Goal: Information Seeking & Learning: Learn about a topic

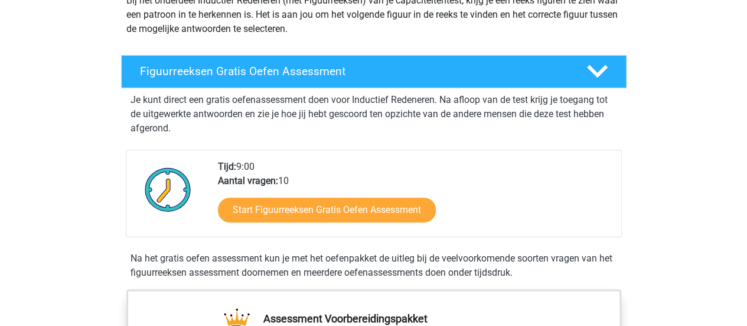
scroll to position [157, 0]
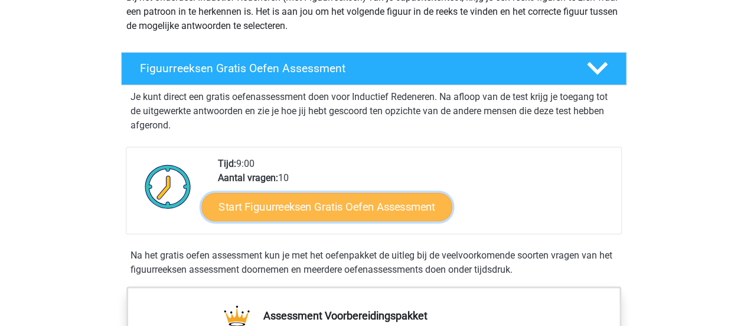
click at [381, 206] on link "Start Figuurreeksen Gratis Oefen Assessment" at bounding box center [326, 206] width 251 height 28
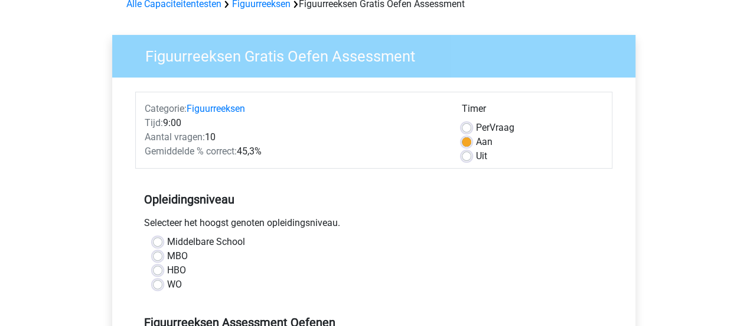
scroll to position [157, 0]
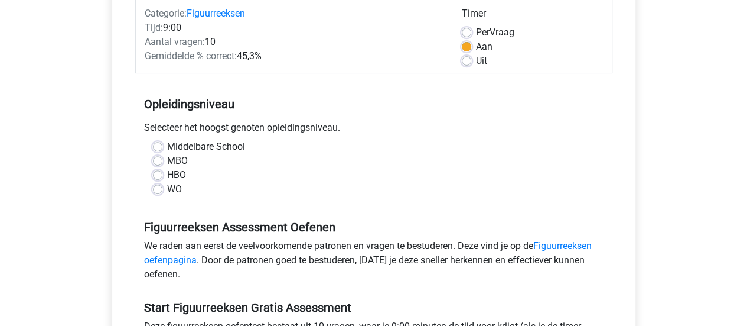
click at [167, 174] on label "HBO" at bounding box center [176, 175] width 19 height 14
click at [158, 174] on input "HBO" at bounding box center [157, 174] width 9 height 12
radio input "true"
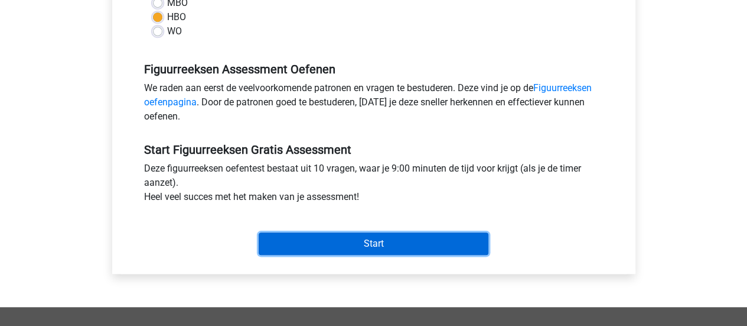
click at [363, 239] on input "Start" at bounding box center [374, 243] width 230 height 22
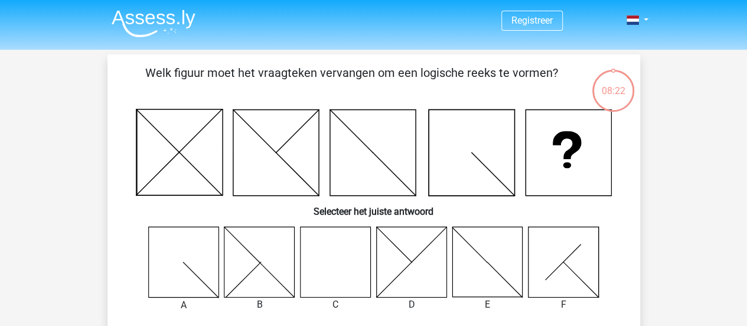
click at [408, 255] on icon at bounding box center [411, 261] width 70 height 70
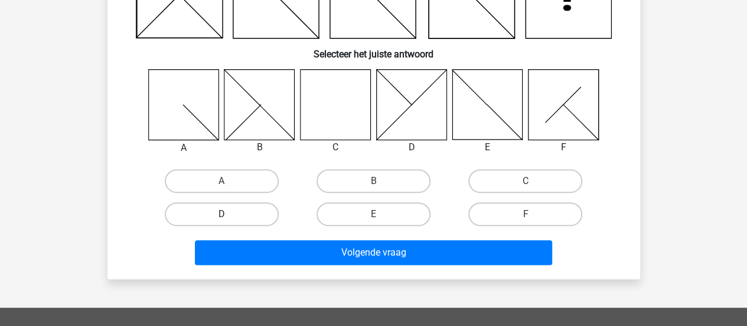
click at [217, 213] on label "D" at bounding box center [222, 214] width 114 height 24
click at [222, 214] on input "D" at bounding box center [226, 218] width 8 height 8
radio input "true"
click at [398, 176] on label "B" at bounding box center [374, 181] width 114 height 24
click at [381, 181] on input "B" at bounding box center [377, 185] width 8 height 8
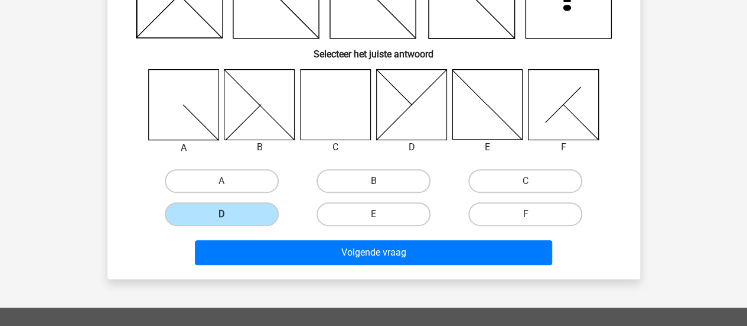
radio input "true"
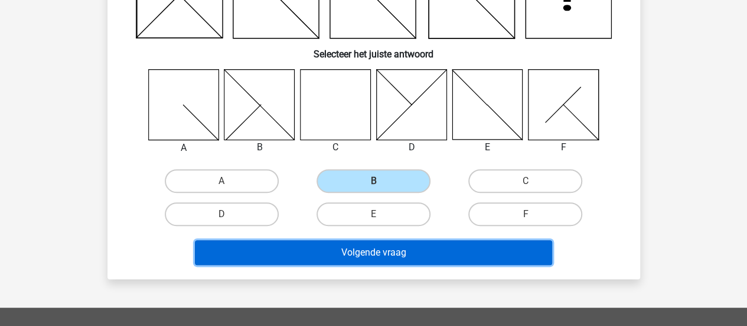
click at [409, 249] on button "Volgende vraag" at bounding box center [373, 252] width 357 height 25
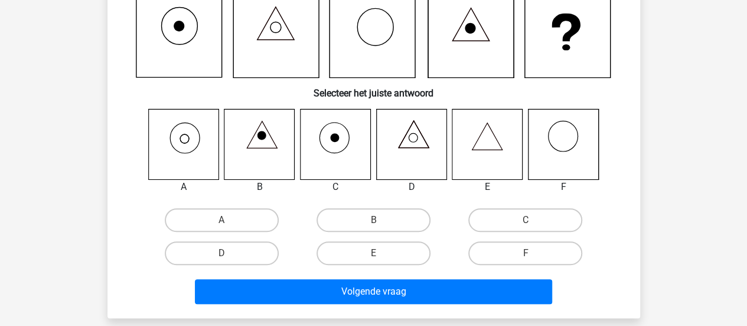
scroll to position [54, 0]
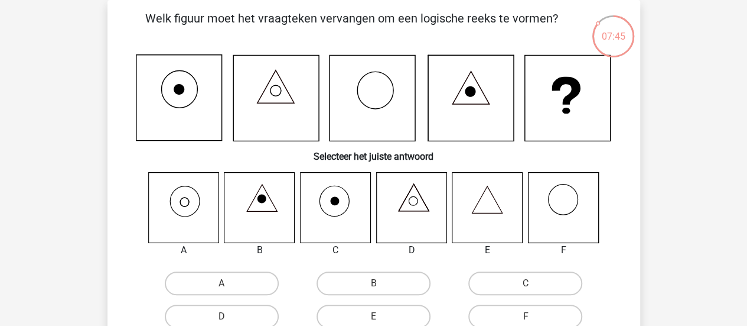
click at [189, 203] on icon at bounding box center [184, 201] width 9 height 9
click at [213, 284] on label "A" at bounding box center [222, 283] width 114 height 24
click at [222, 284] on input "A" at bounding box center [226, 287] width 8 height 8
radio input "true"
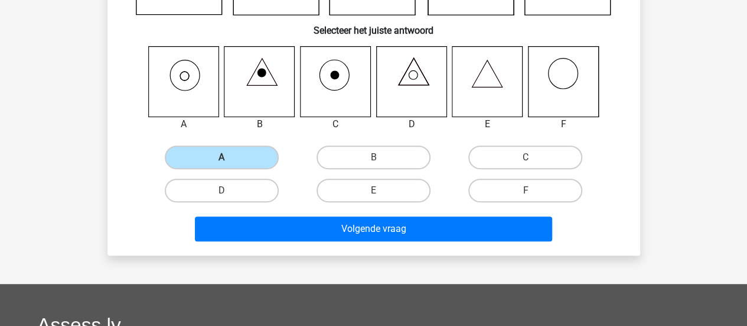
scroll to position [212, 0]
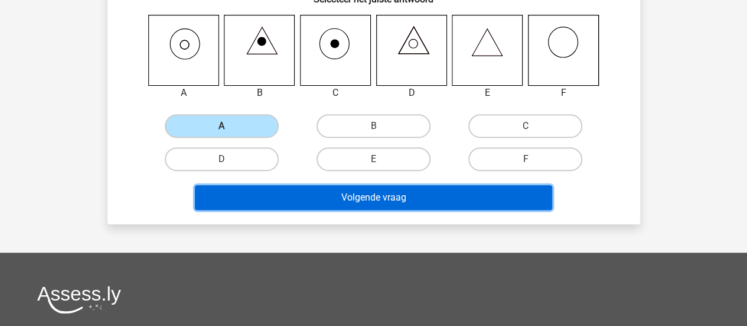
click at [379, 196] on button "Volgende vraag" at bounding box center [373, 197] width 357 height 25
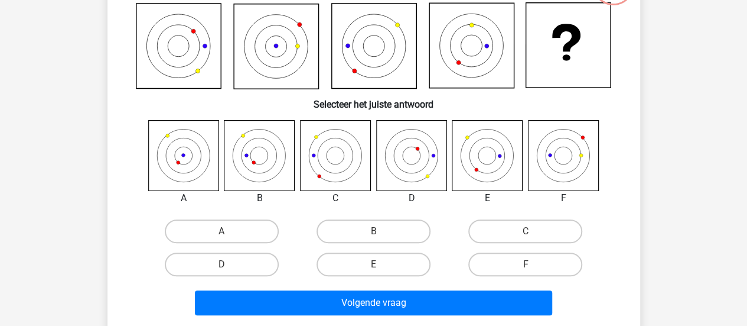
scroll to position [54, 0]
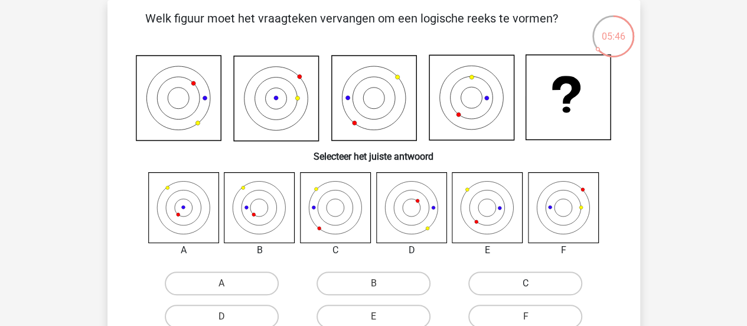
click at [519, 284] on label "C" at bounding box center [526, 283] width 114 height 24
click at [526, 284] on input "C" at bounding box center [530, 287] width 8 height 8
radio input "true"
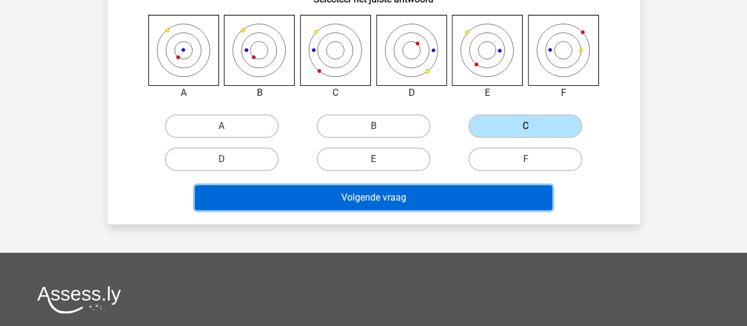
click at [428, 199] on button "Volgende vraag" at bounding box center [373, 197] width 357 height 25
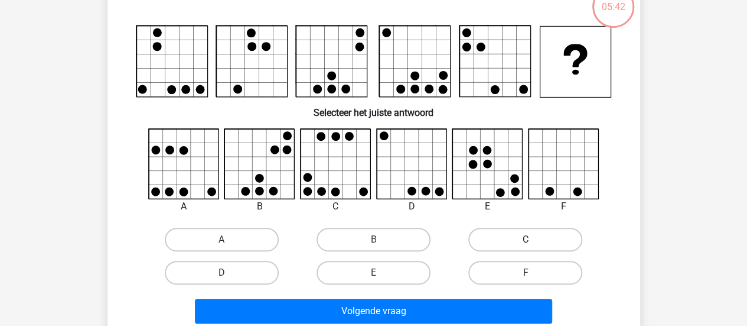
scroll to position [54, 0]
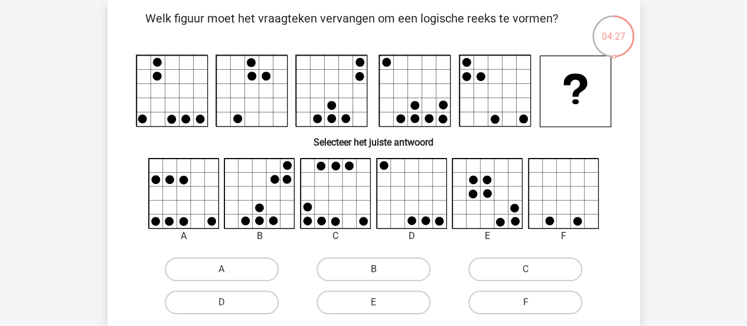
click at [358, 262] on label "B" at bounding box center [374, 269] width 114 height 24
click at [373, 269] on input "B" at bounding box center [377, 273] width 8 height 8
radio input "true"
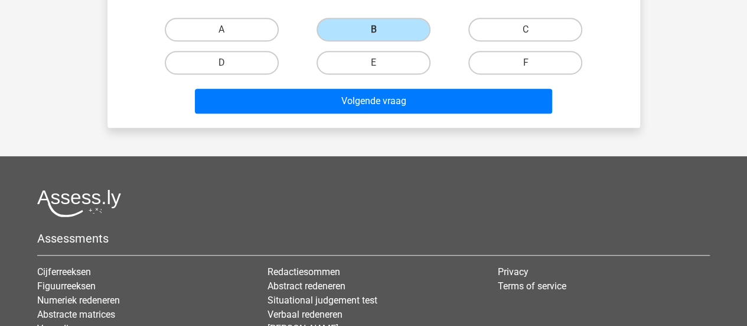
scroll to position [369, 0]
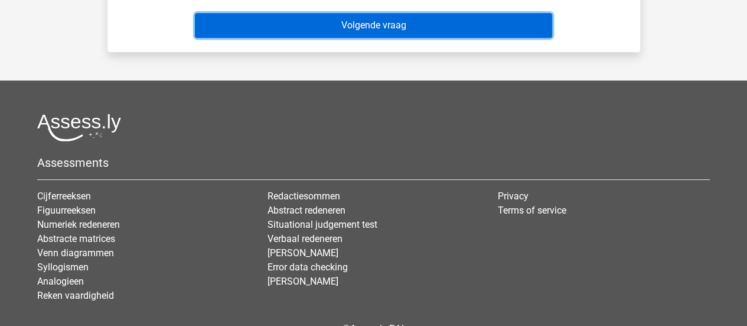
click at [402, 27] on button "Volgende vraag" at bounding box center [373, 25] width 357 height 25
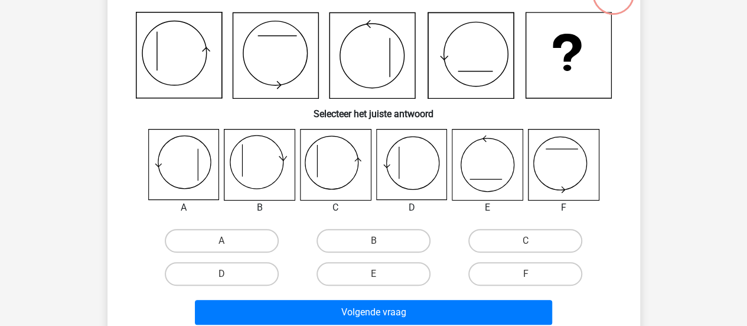
scroll to position [54, 0]
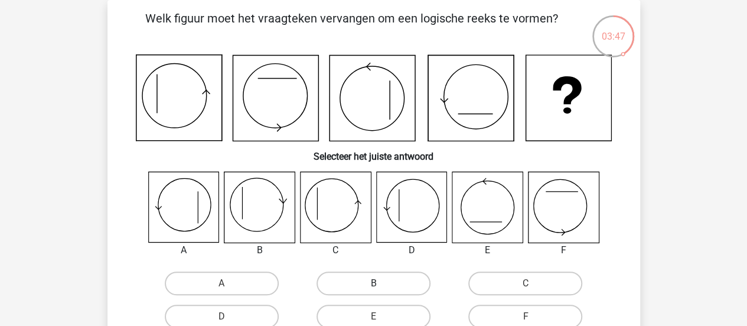
click at [395, 285] on label "B" at bounding box center [374, 283] width 114 height 24
click at [381, 285] on input "B" at bounding box center [377, 287] width 8 height 8
radio input "true"
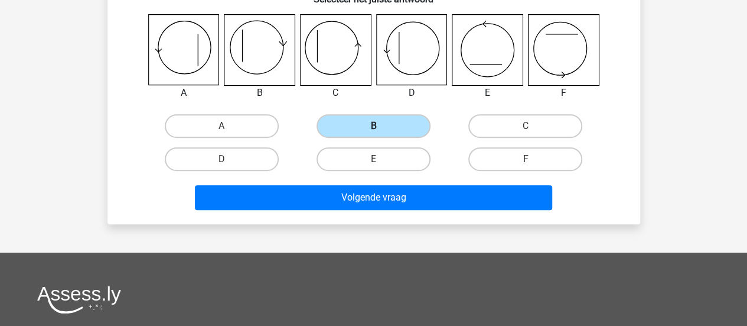
scroll to position [212, 0]
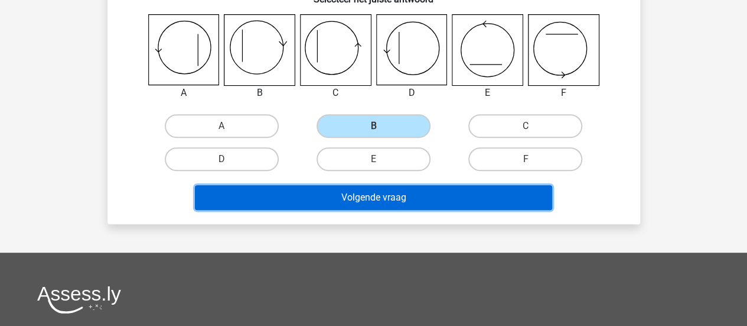
click at [397, 198] on button "Volgende vraag" at bounding box center [373, 197] width 357 height 25
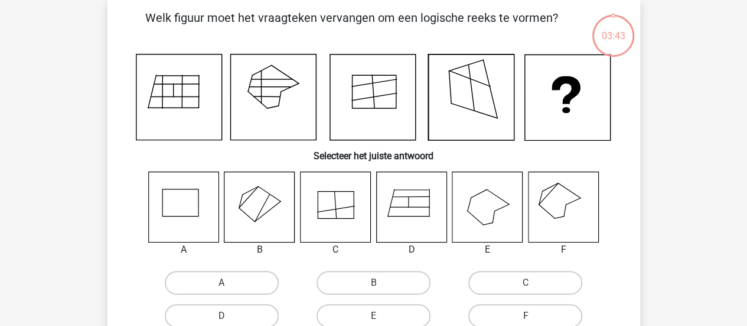
scroll to position [54, 0]
